Goal: Information Seeking & Learning: Learn about a topic

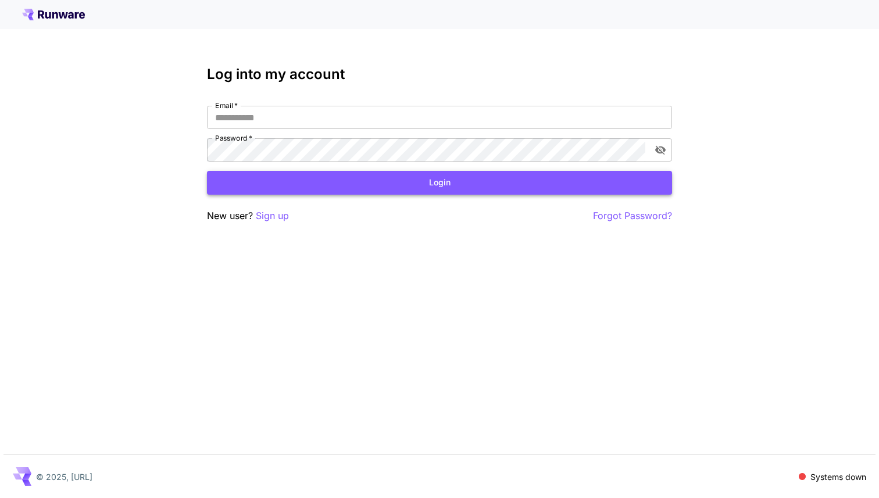
type input "**********"
click at [432, 183] on button "Login" at bounding box center [439, 183] width 465 height 24
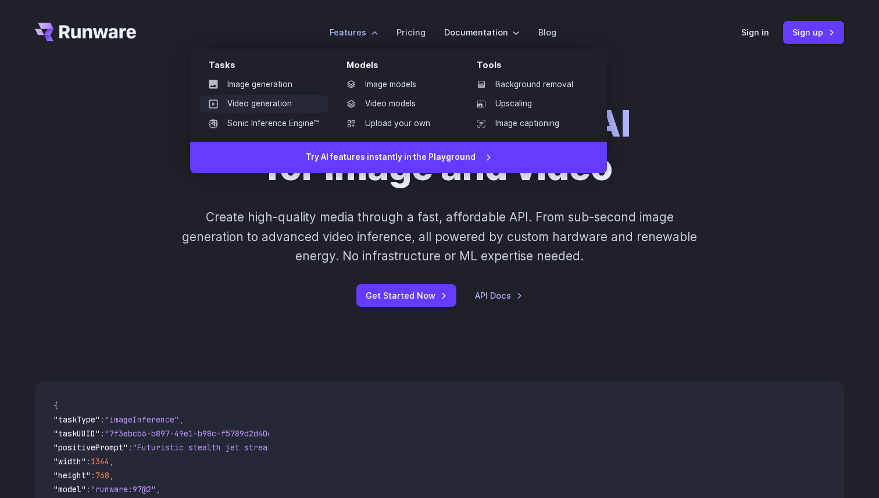
click at [299, 106] on link "Video generation" at bounding box center [263, 103] width 128 height 17
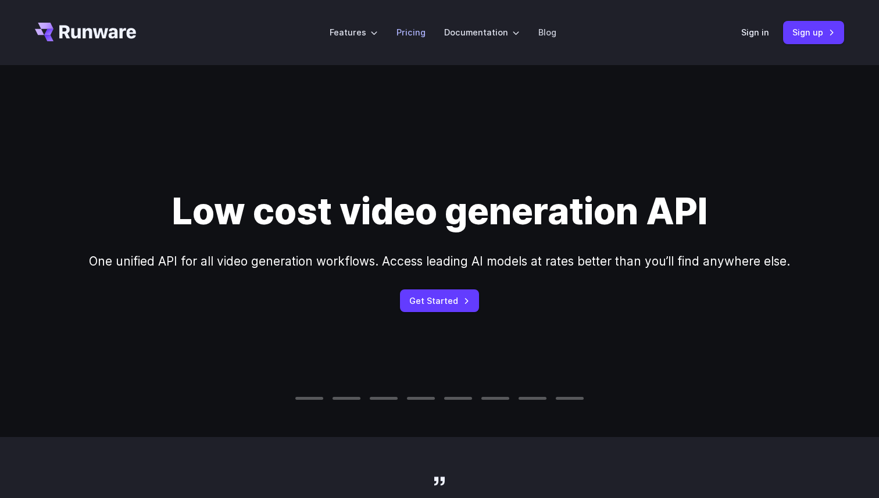
click at [410, 34] on link "Pricing" at bounding box center [410, 32] width 29 height 13
